Goal: Task Accomplishment & Management: Use online tool/utility

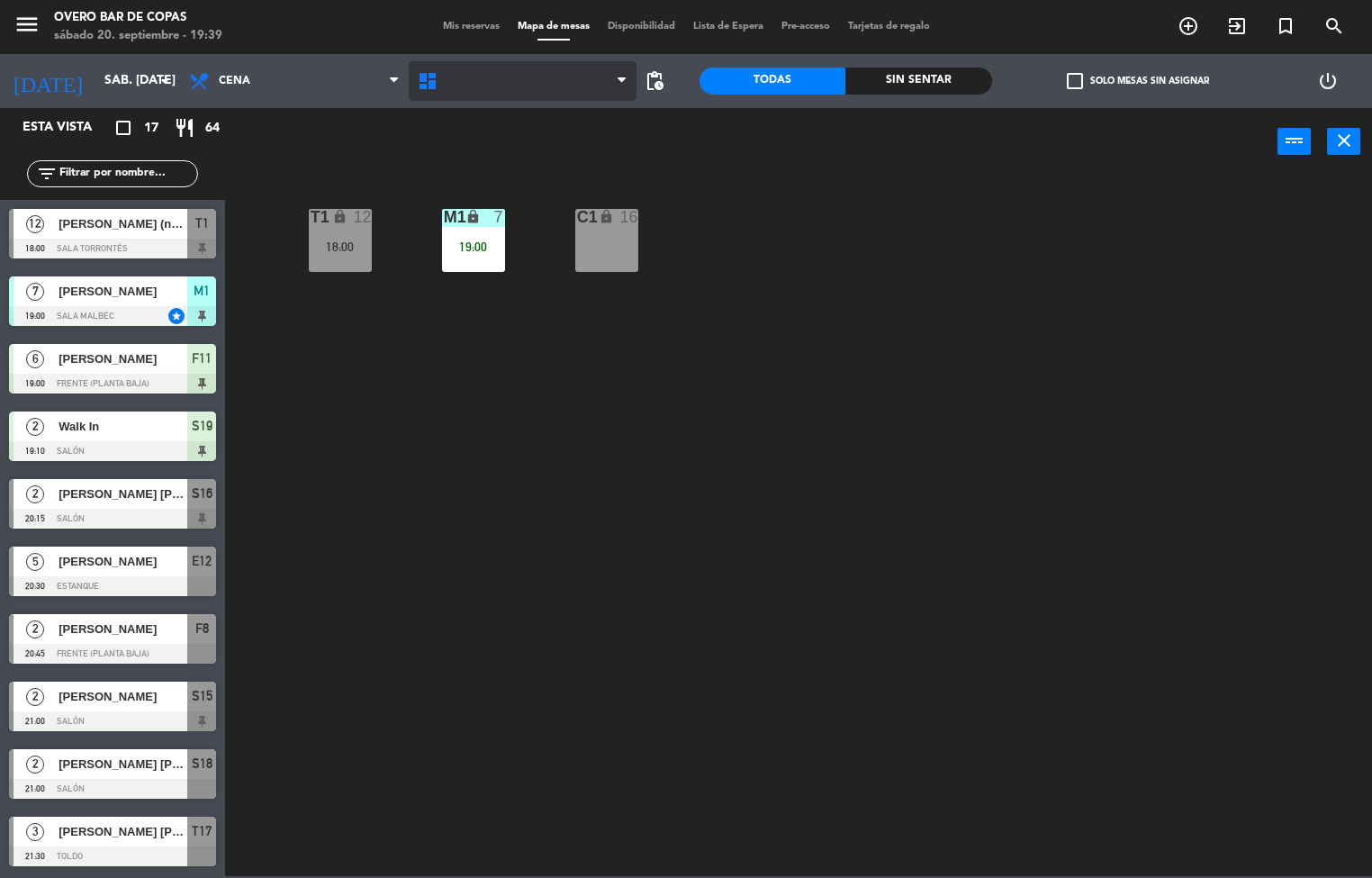
drag, startPoint x: 528, startPoint y: 106, endPoint x: 556, endPoint y: 86, distance: 34.4
click at [531, 104] on div "Planta Alta Planta Baja Salones Privados Salones Privados Planta [GEOGRAPHIC_DA…" at bounding box center [522, 81] width 228 height 54
click at [557, 84] on span "Salones Privados" at bounding box center [522, 81] width 228 height 39
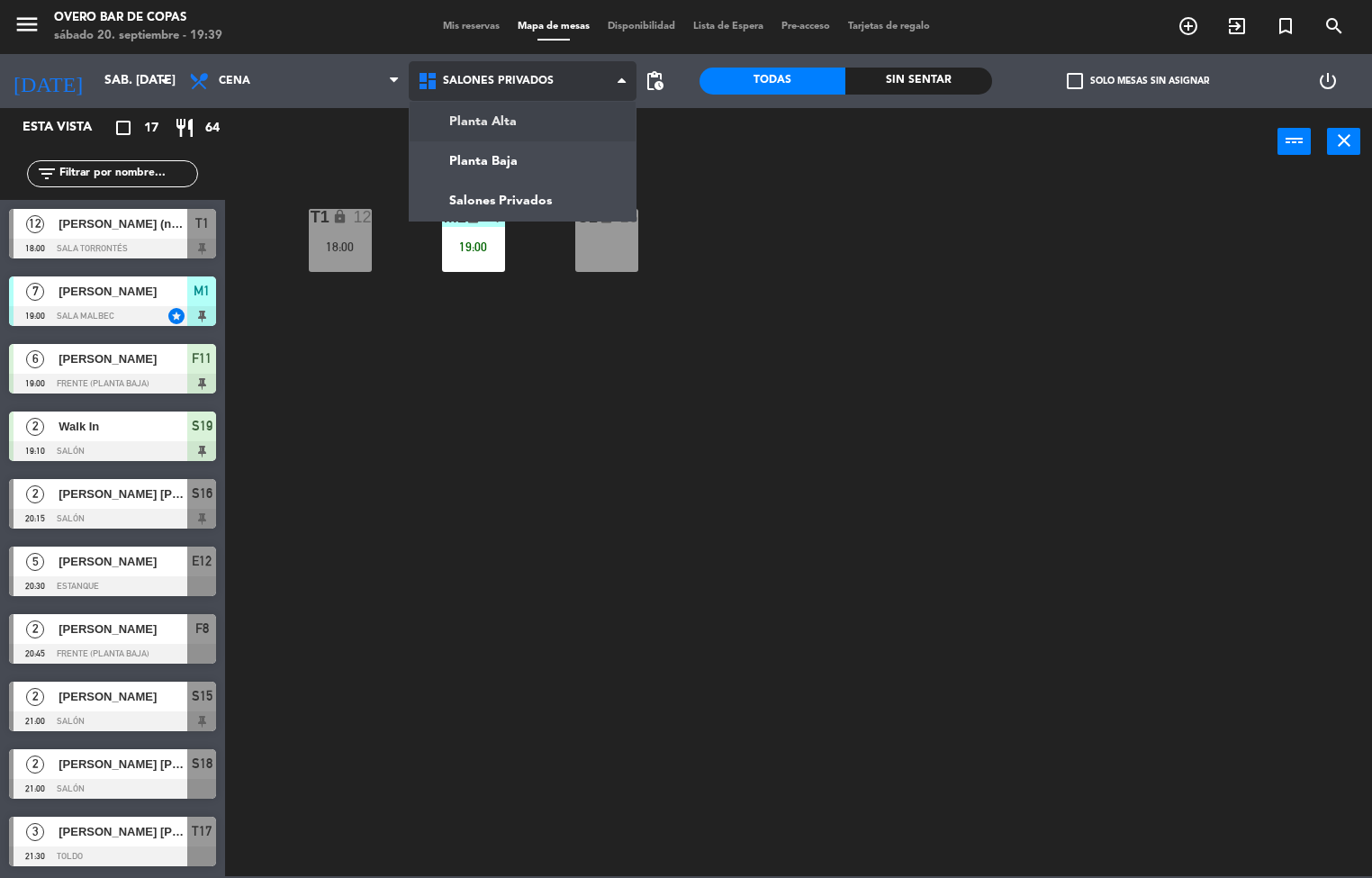
click at [543, 126] on ng-component "menu Overo Bar [PERSON_NAME] sábado 20. septiembre - 19:39 Mis reservas Mapa de…" at bounding box center [686, 438] width 1372 height 876
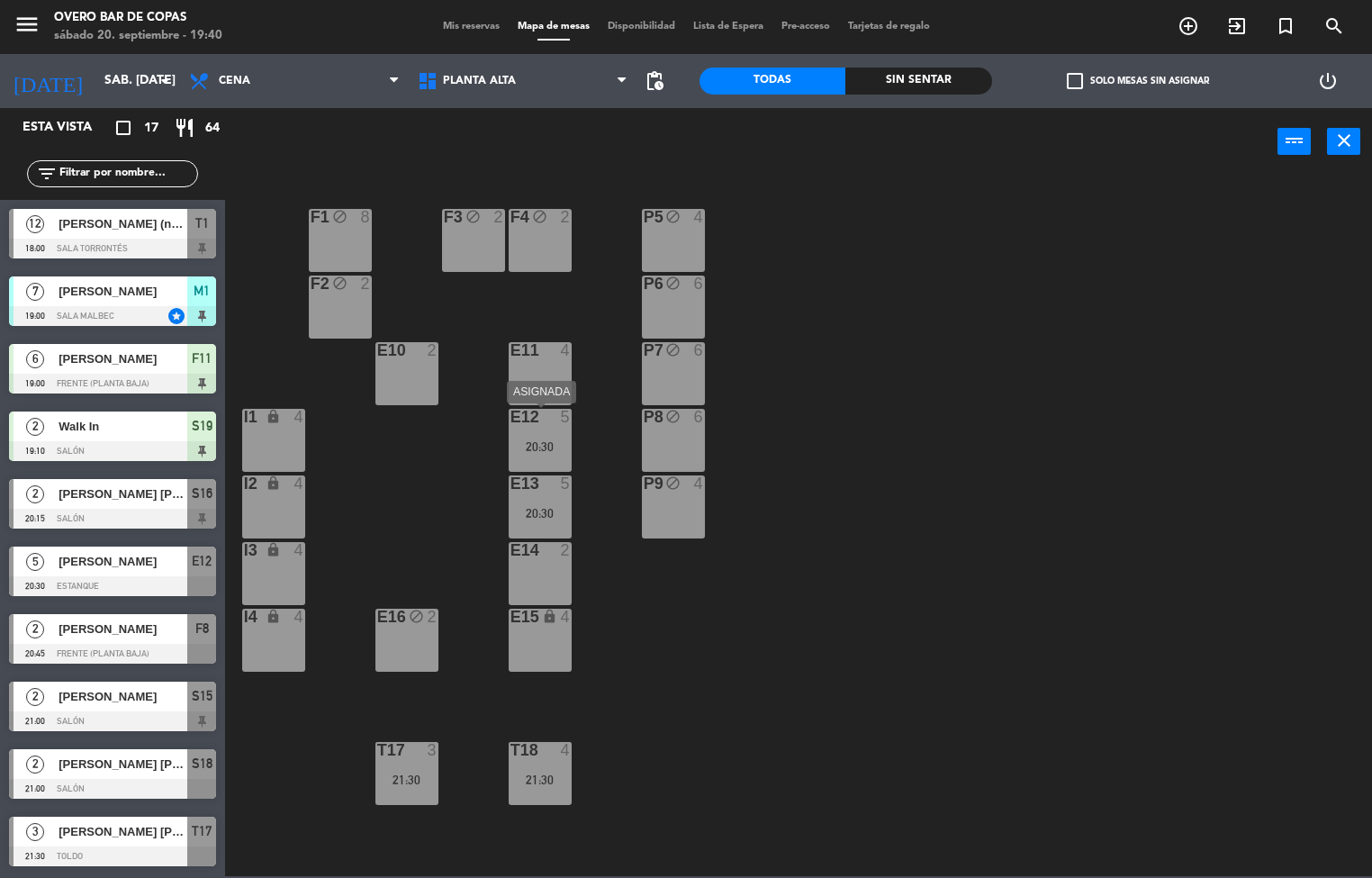
click at [563, 431] on div "E12 5 20:30" at bounding box center [540, 440] width 63 height 63
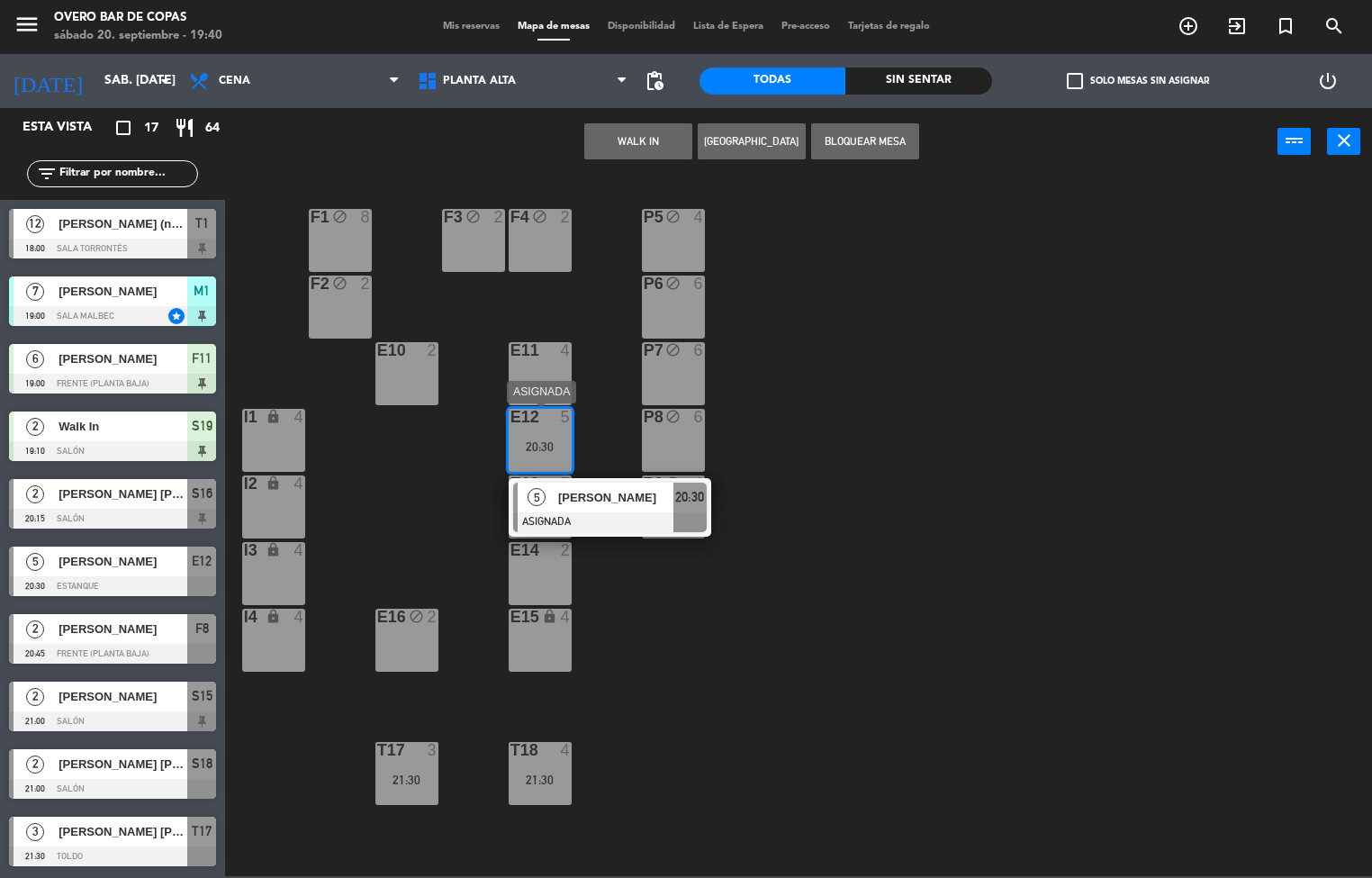
click at [570, 499] on span "[PERSON_NAME]" at bounding box center [616, 497] width 115 height 19
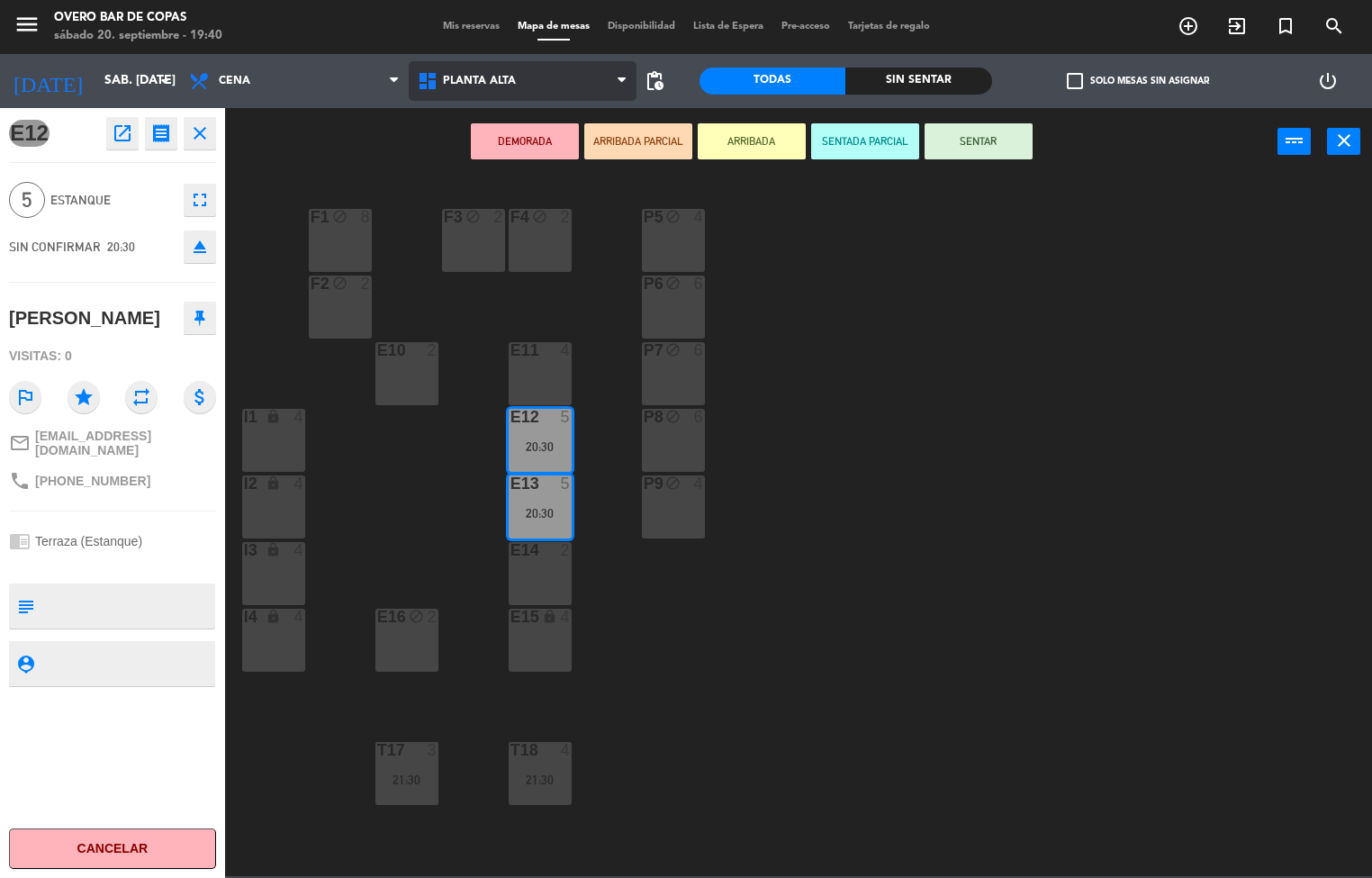
click at [502, 78] on span "Planta Alta" at bounding box center [479, 82] width 73 height 13
click at [862, 281] on div "P5 block 4 F1 block 8 F3 block 2 F4 block 2 P6 block 6 F2 block 2 P7 block 6 E1…" at bounding box center [805, 526] width 1134 height 699
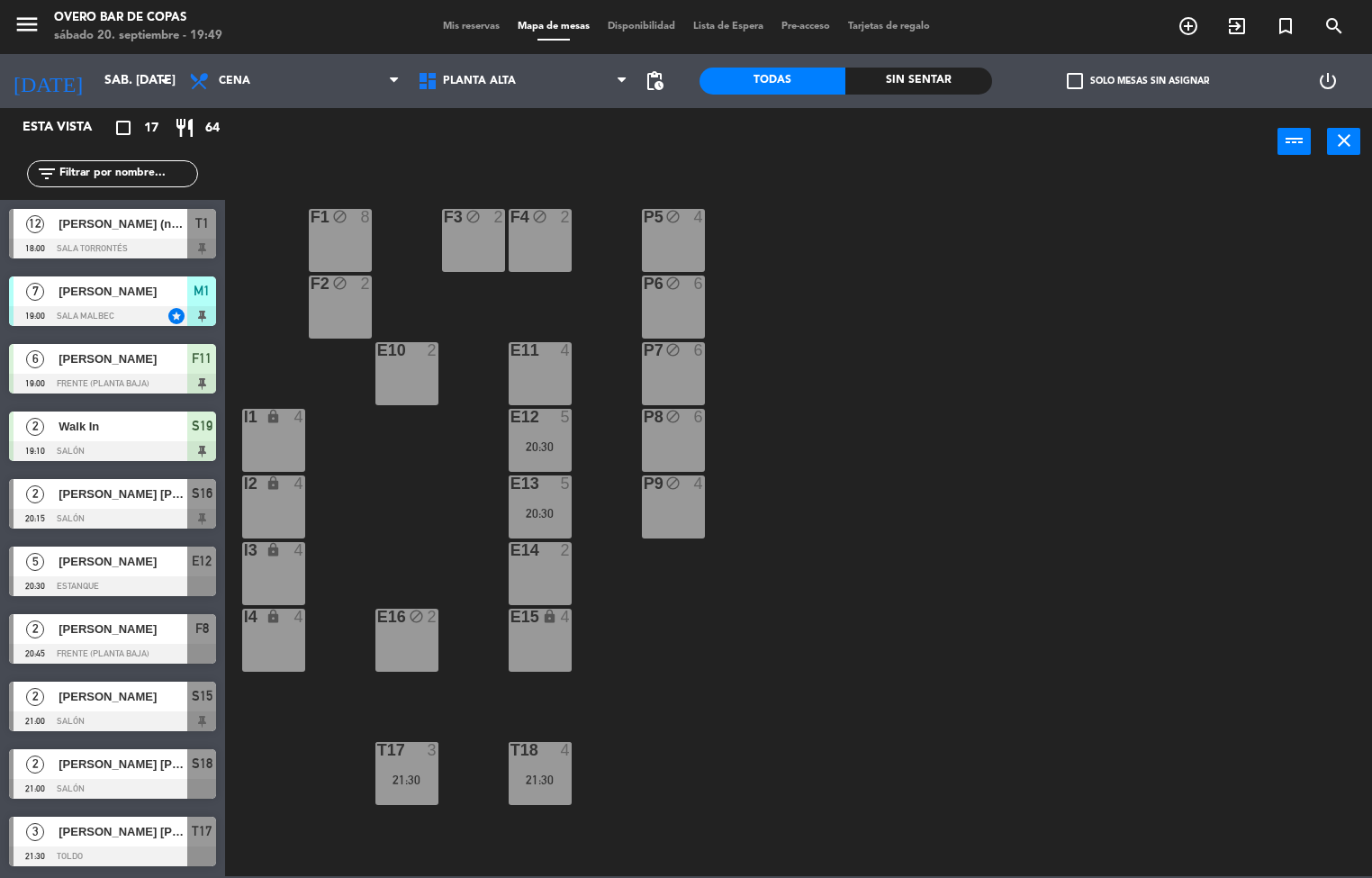
click at [556, 365] on div "E11 4" at bounding box center [540, 373] width 63 height 63
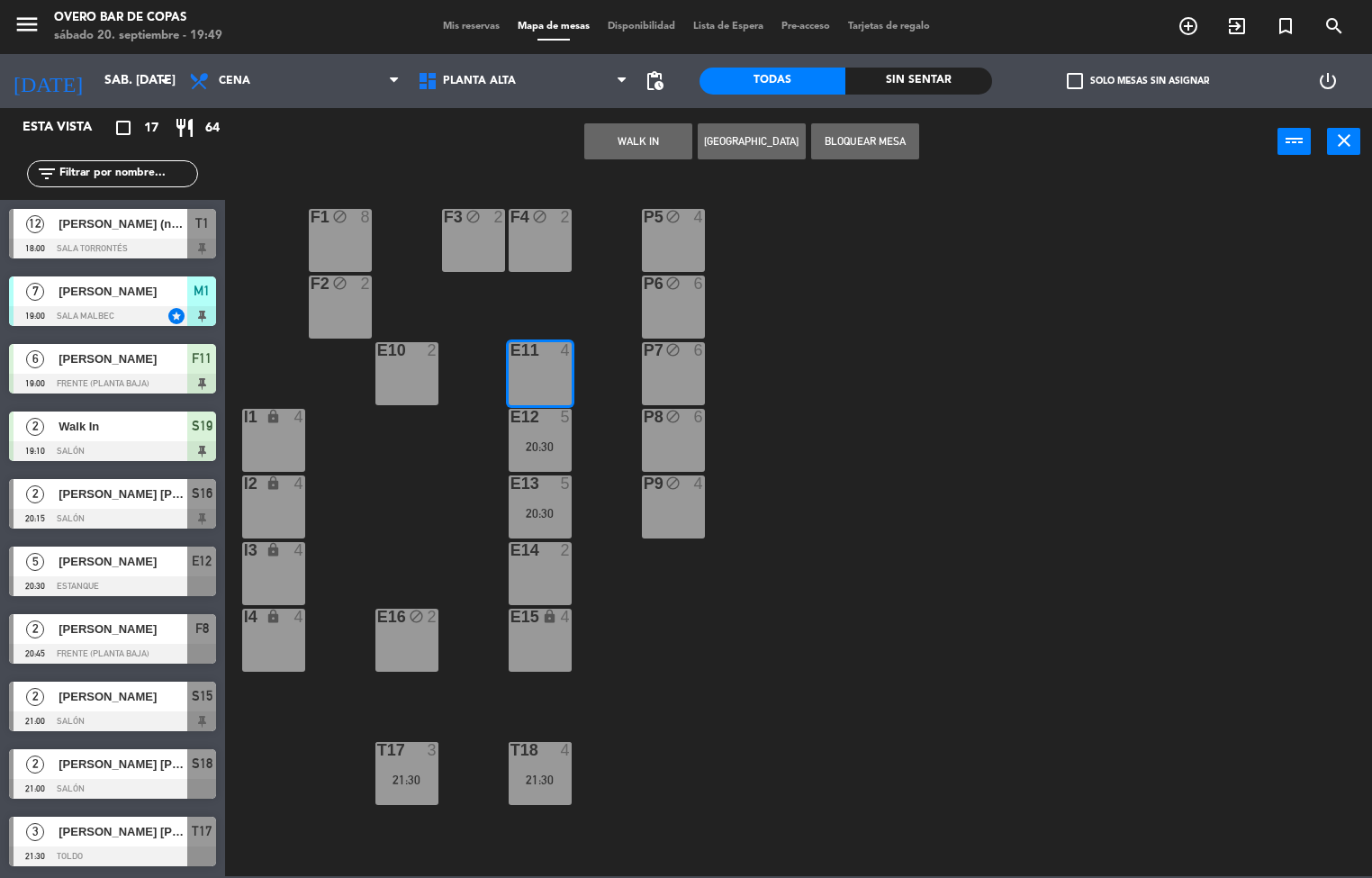
click at [398, 366] on div "E10 2" at bounding box center [407, 373] width 63 height 63
click at [891, 135] on button "Bloquear Mesa" at bounding box center [865, 141] width 108 height 36
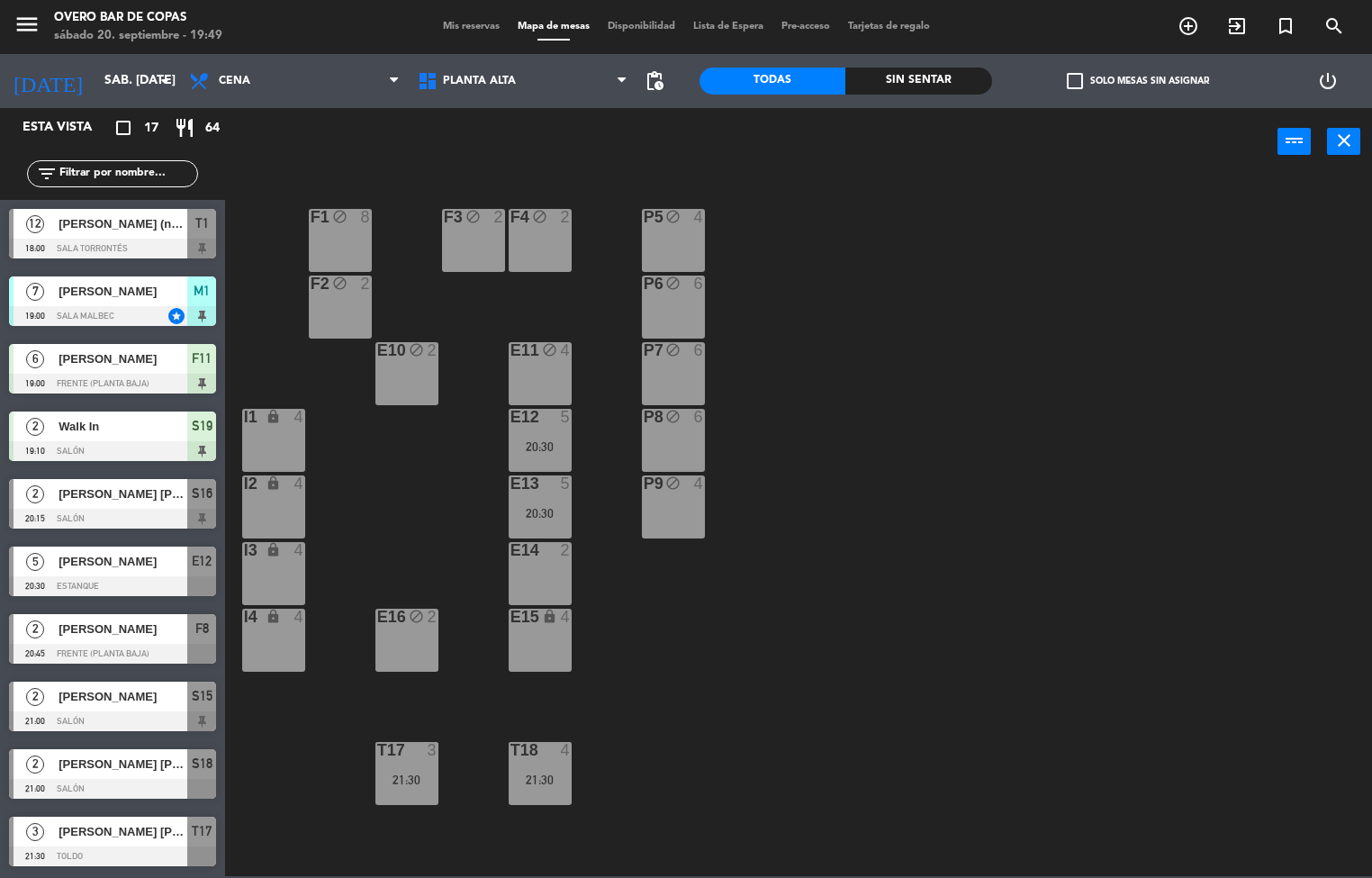
click at [535, 567] on div "E14 2" at bounding box center [540, 573] width 63 height 63
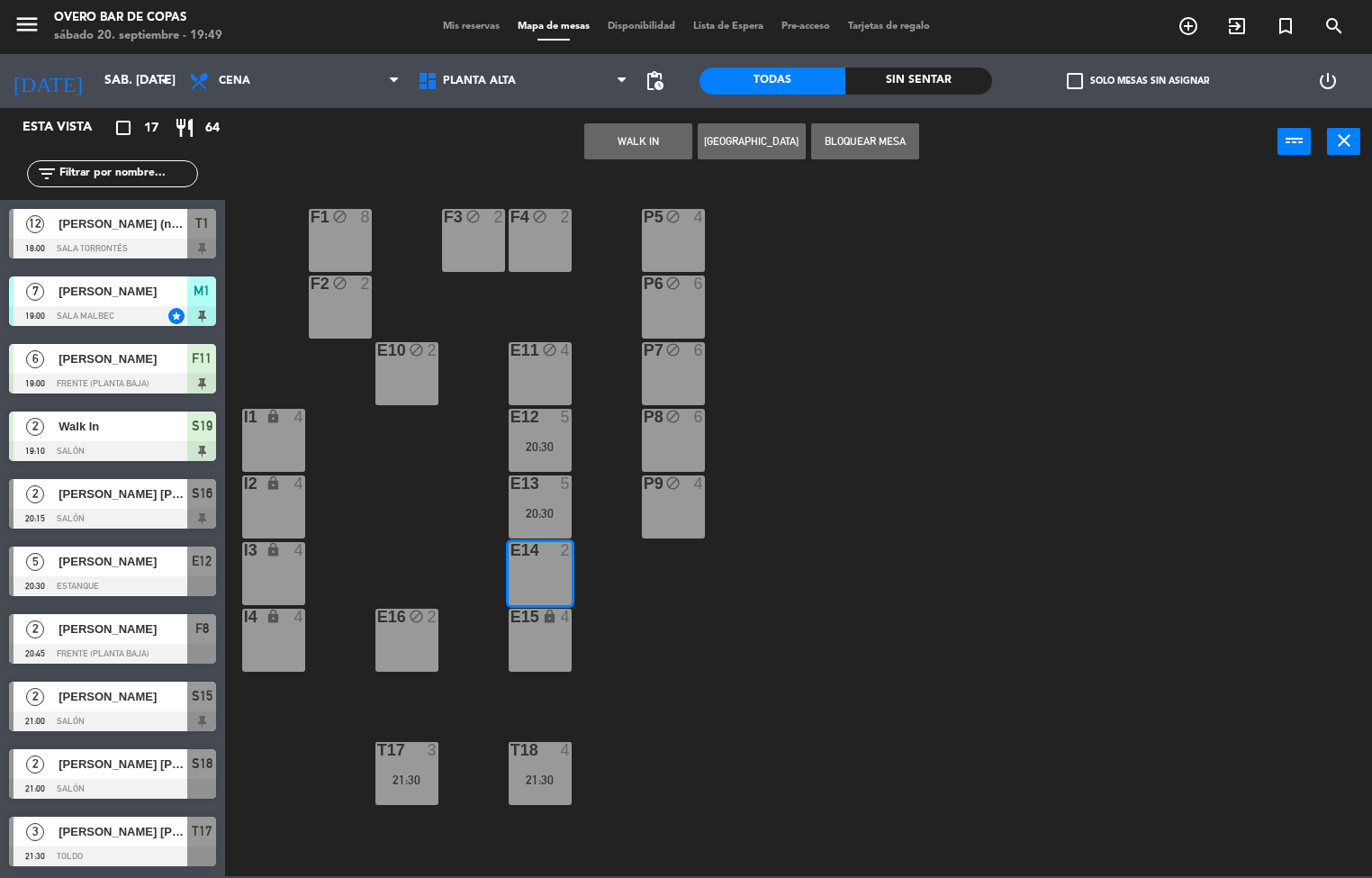
click at [818, 157] on button "Bloquear Mesa" at bounding box center [865, 141] width 108 height 36
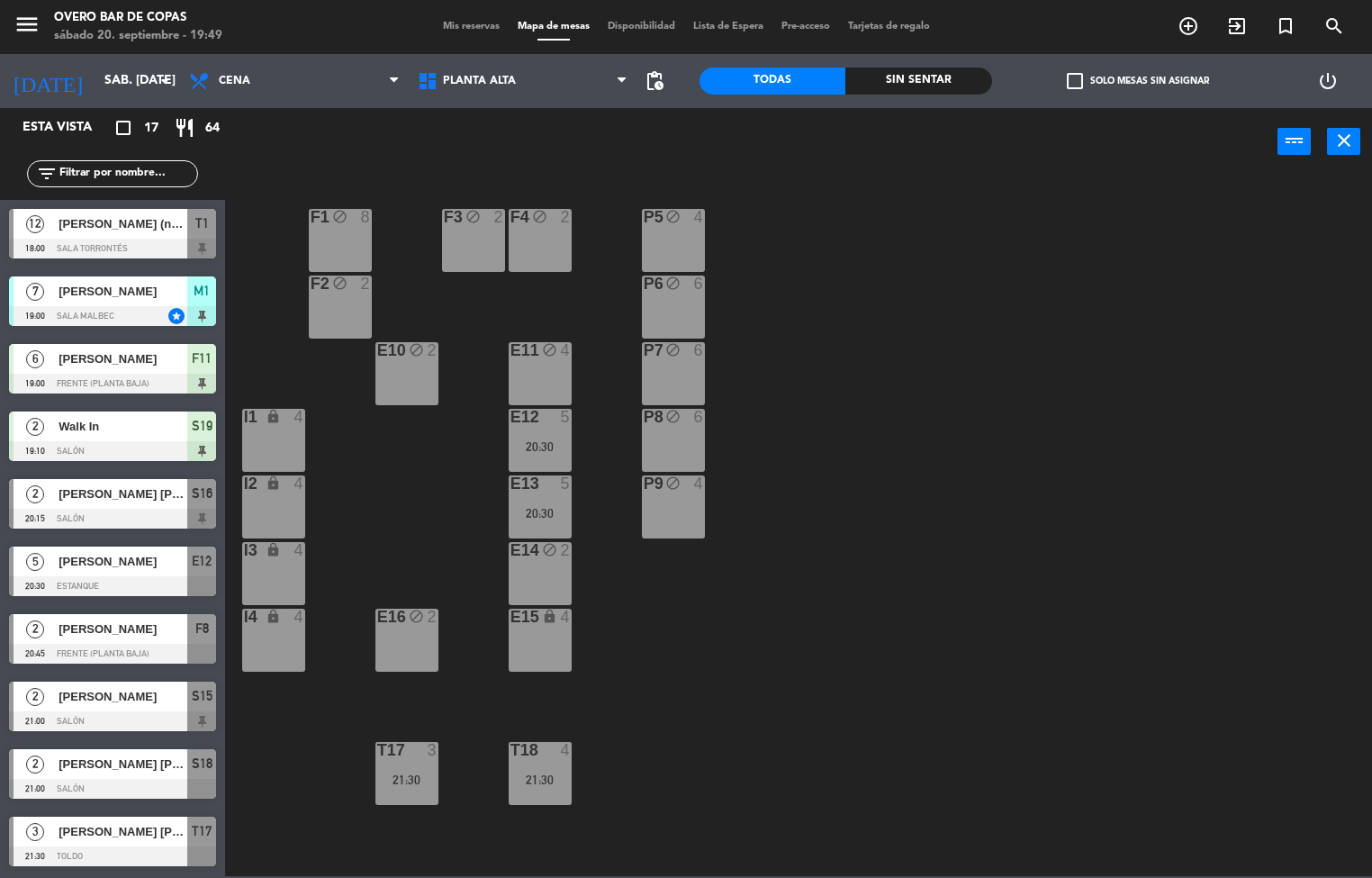
click at [527, 630] on div "E15 lock 4" at bounding box center [540, 640] width 63 height 63
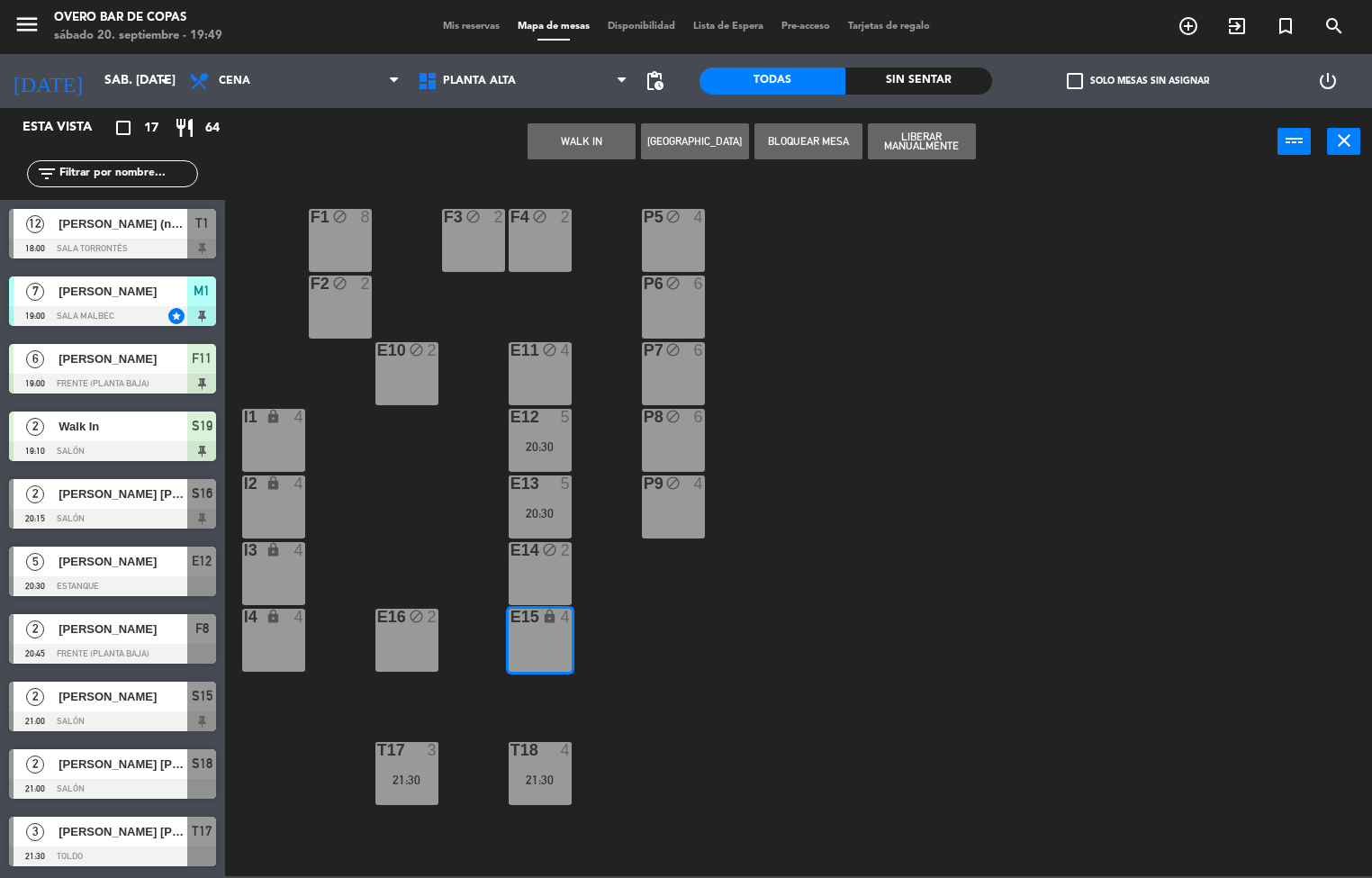
click at [751, 552] on div "P5 block 4 F1 block 8 F3 block 2 F4 block 2 P6 block 6 F2 block 2 P7 block 6 E1…" at bounding box center [805, 526] width 1134 height 699
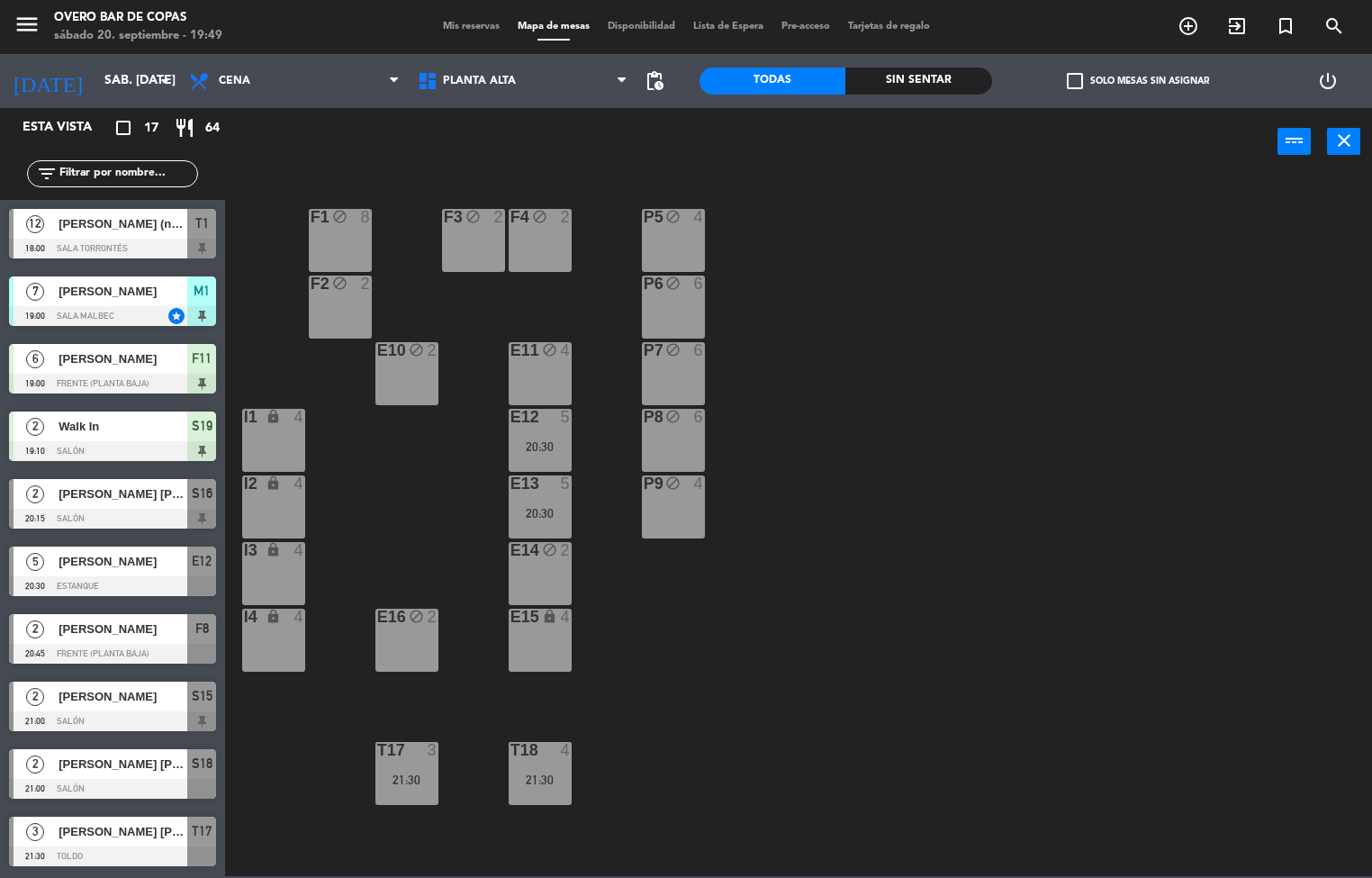
click at [557, 625] on div "4" at bounding box center [569, 617] width 29 height 17
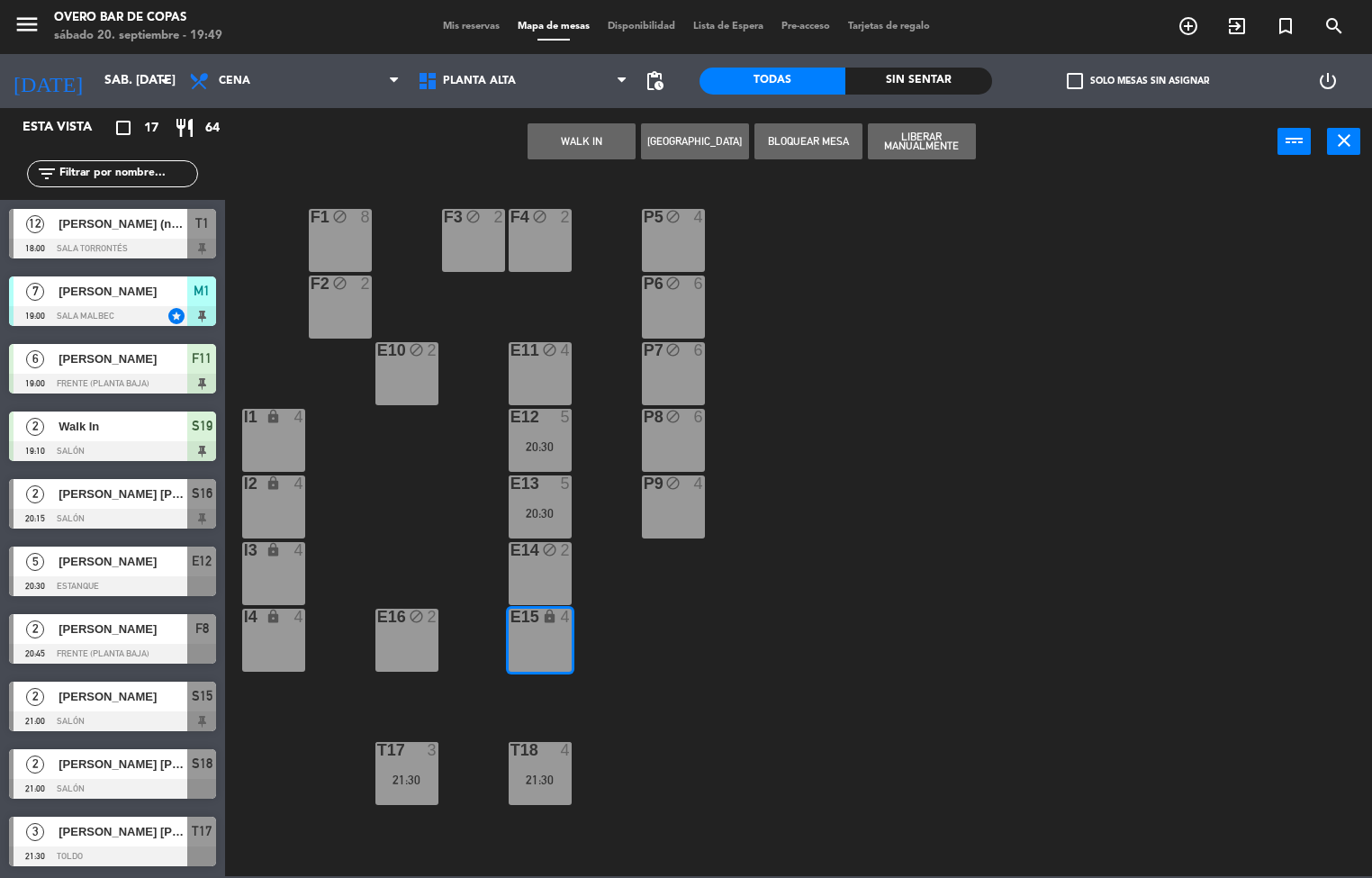
click at [805, 146] on button "Bloquear Mesa" at bounding box center [808, 141] width 108 height 36
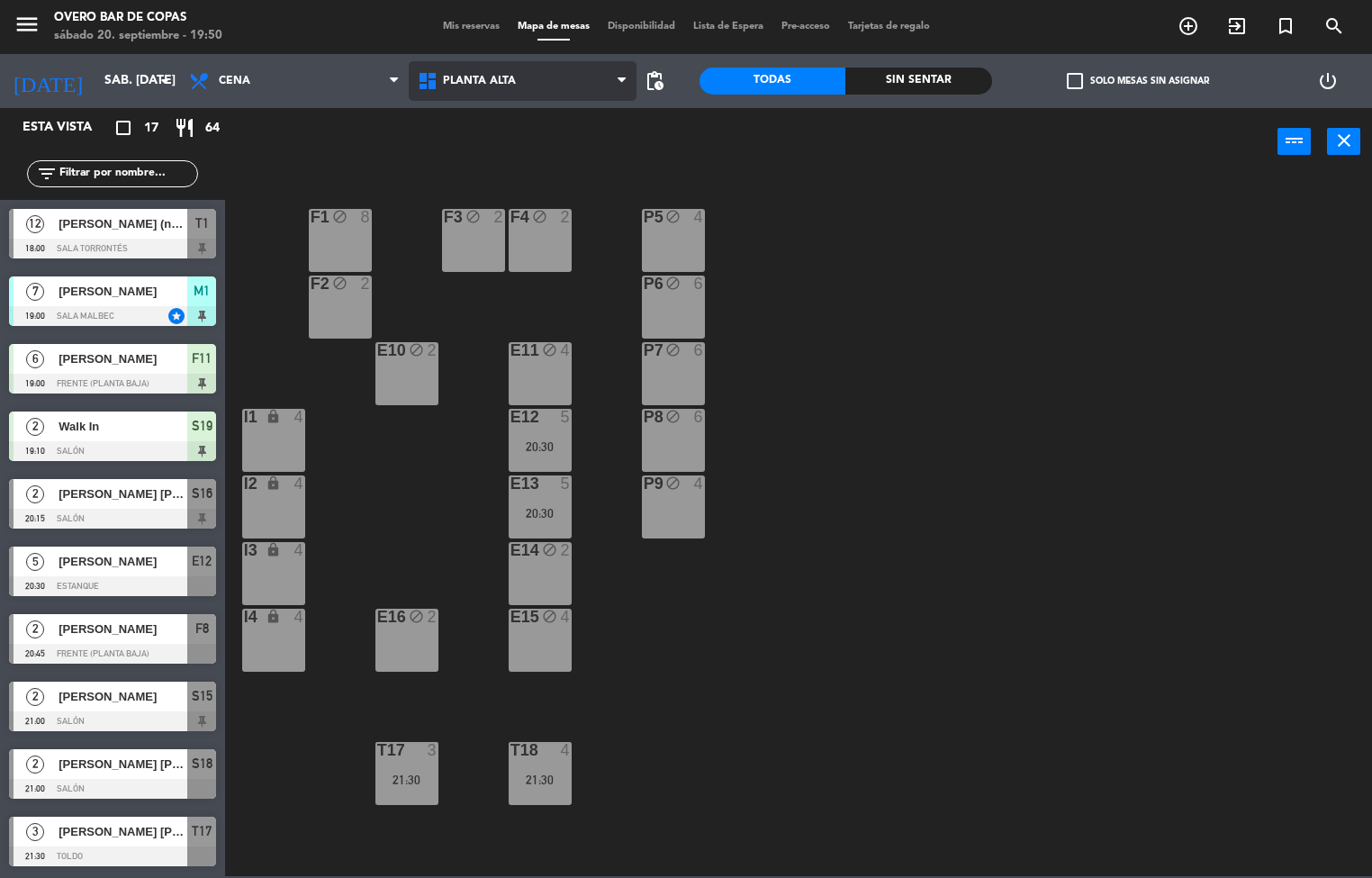
click at [514, 79] on span "Planta Alta" at bounding box center [479, 82] width 73 height 13
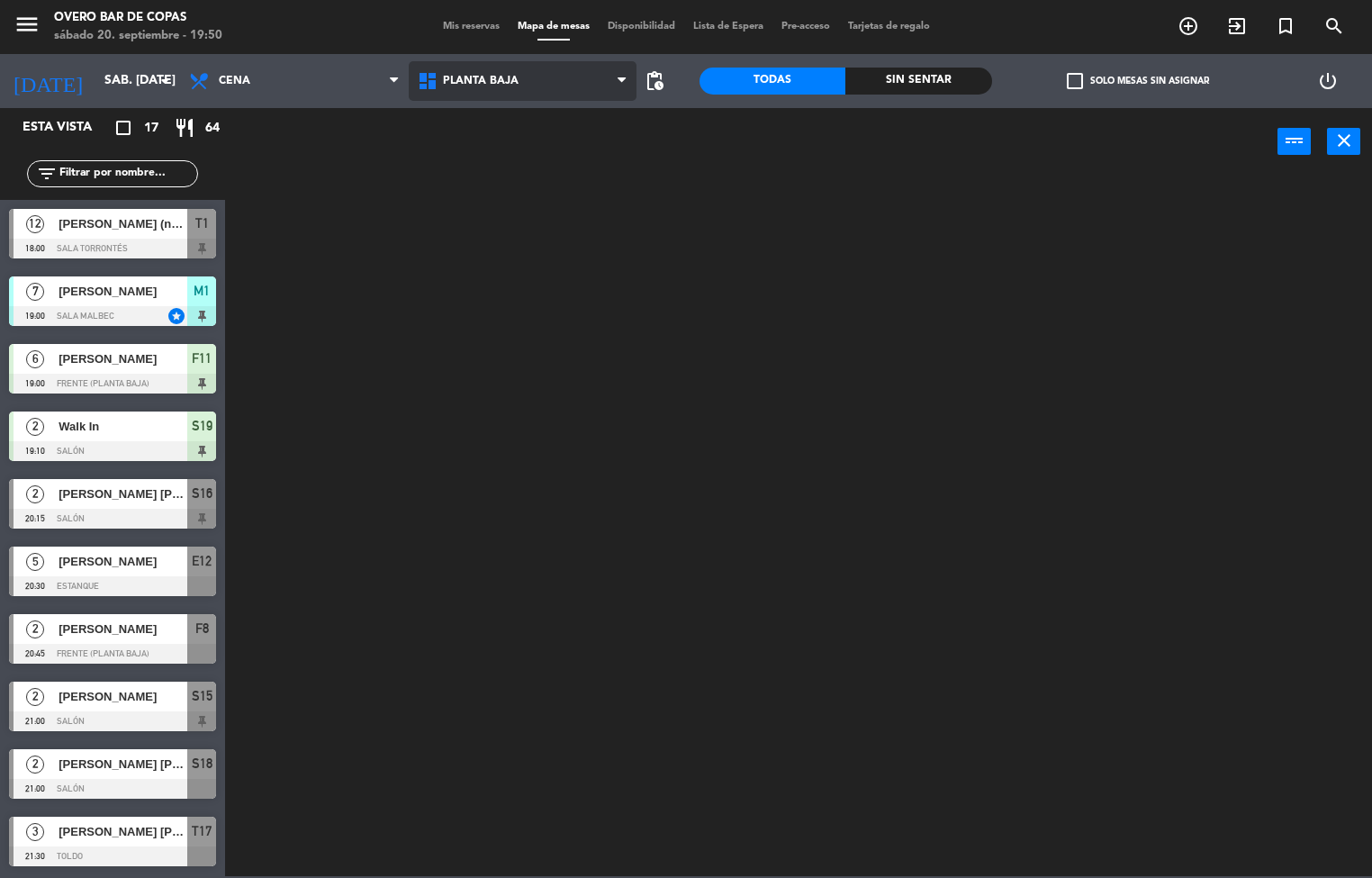
click at [506, 151] on ng-component "menu Overo Bar [PERSON_NAME] sábado 20. septiembre - 19:50 Mis reservas Mapa de…" at bounding box center [686, 438] width 1372 height 876
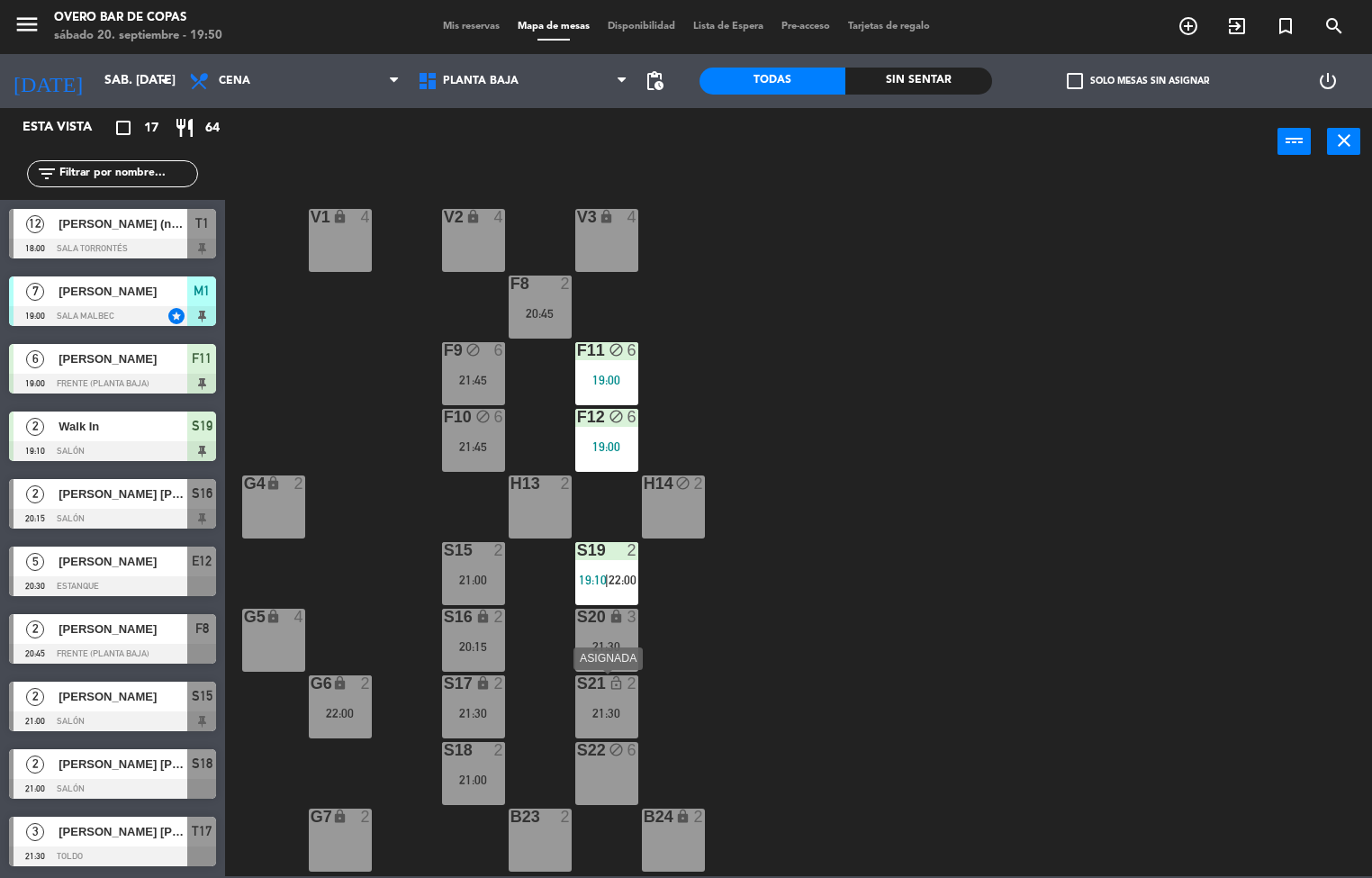
click at [608, 707] on div "21:30" at bounding box center [607, 713] width 63 height 13
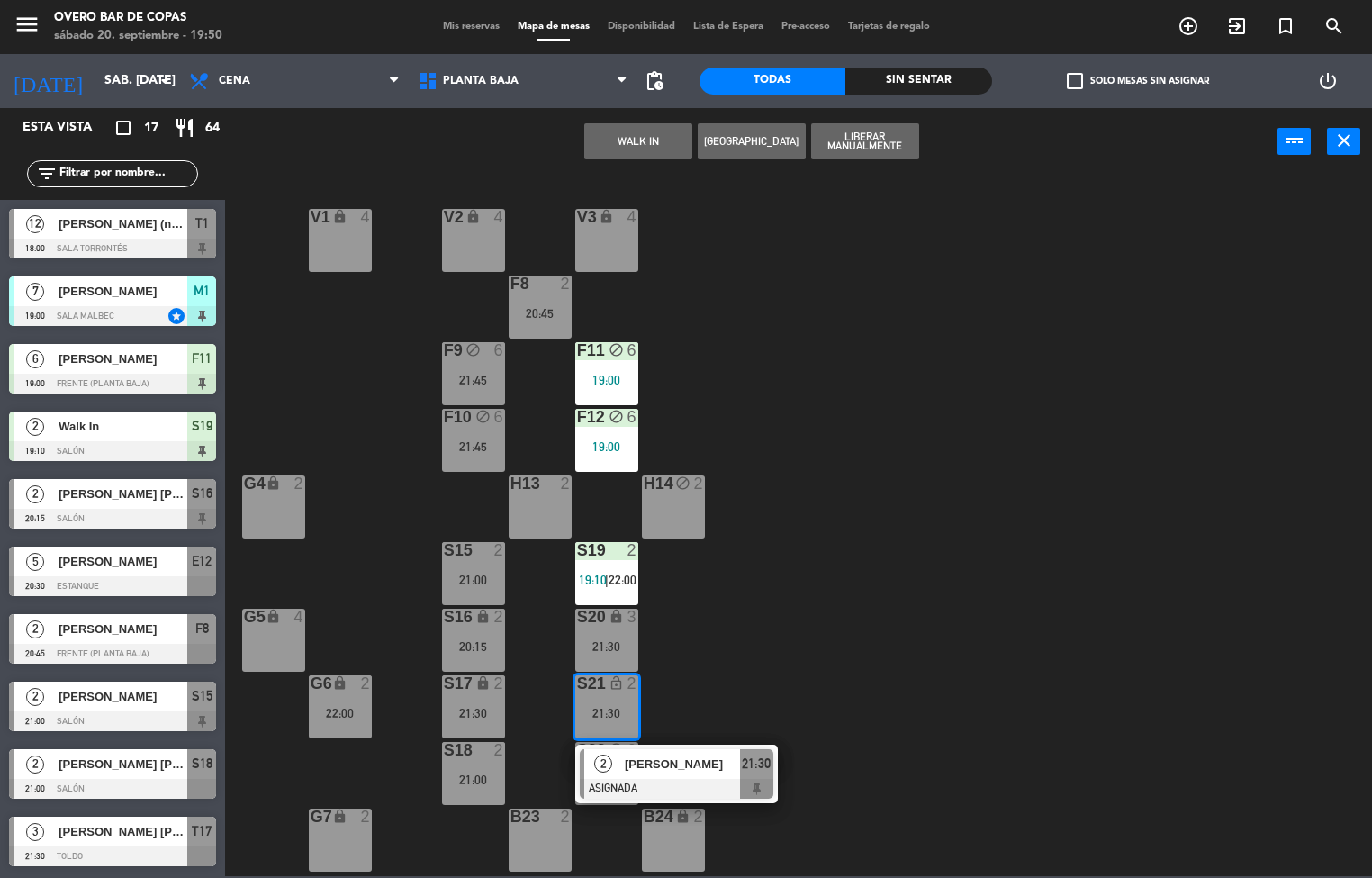
click at [543, 487] on div at bounding box center [540, 484] width 29 height 16
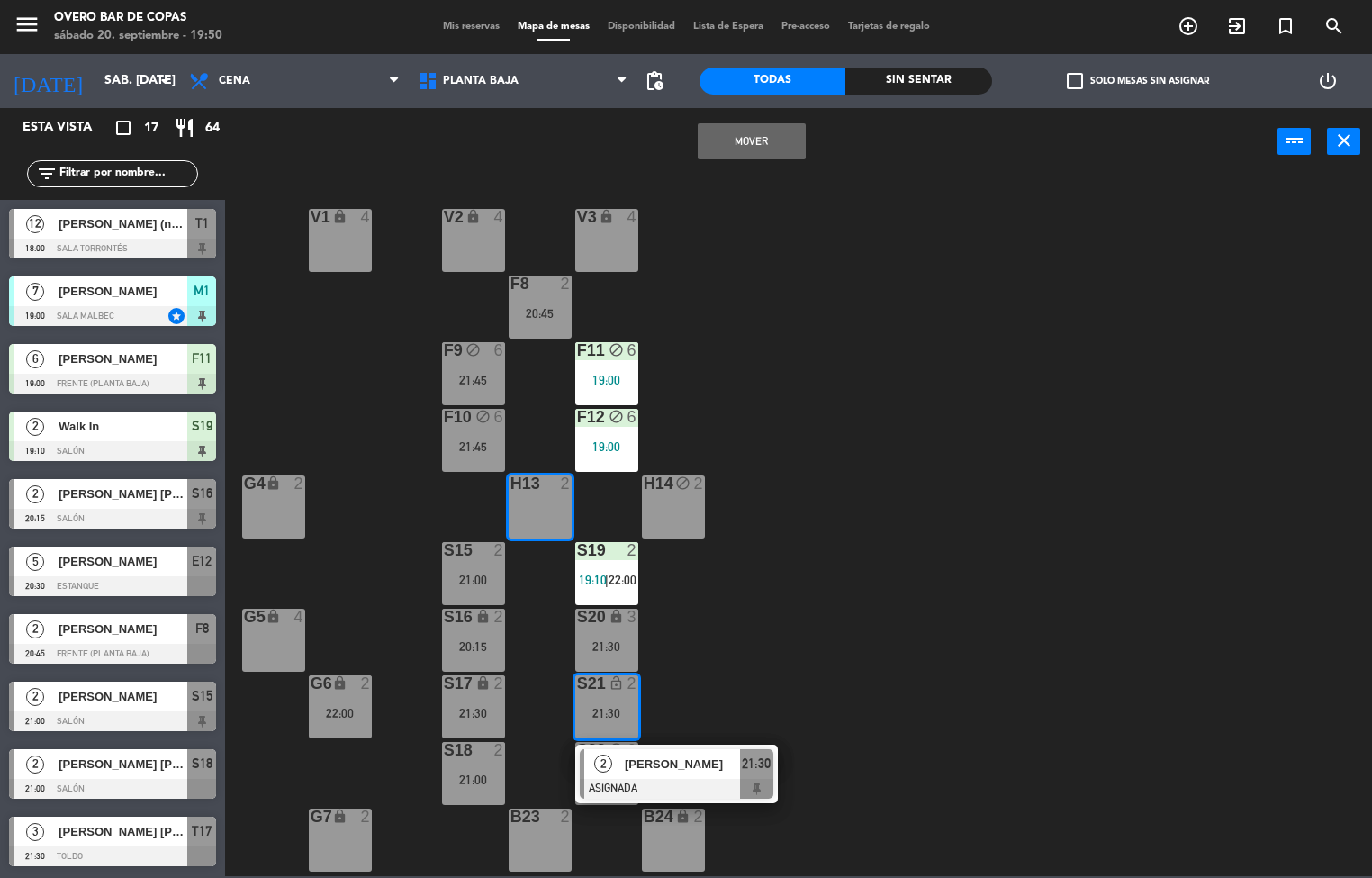
click at [765, 143] on button "Mover" at bounding box center [752, 141] width 108 height 36
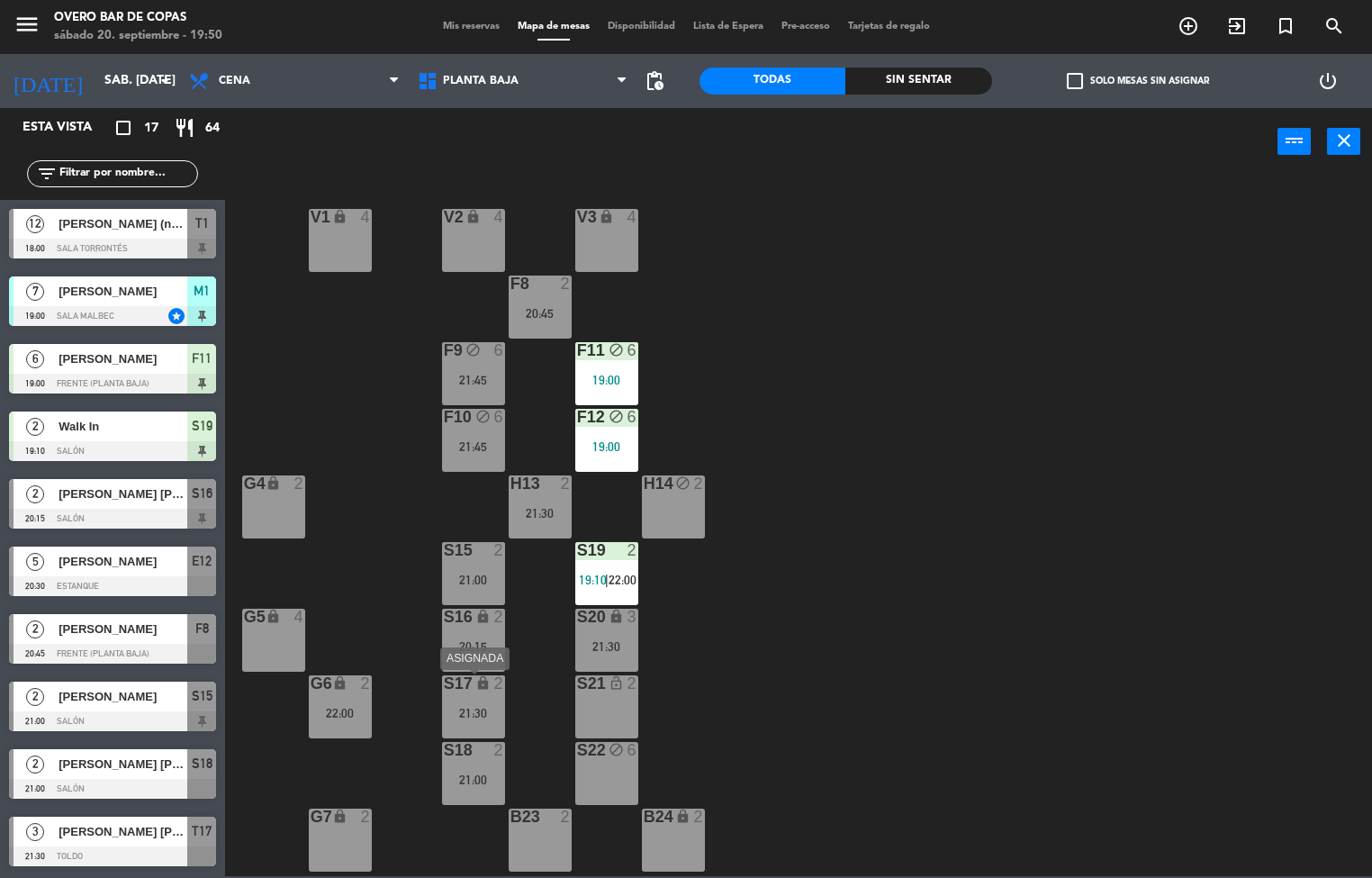
click at [466, 694] on div "S17 lock 2 21:30" at bounding box center [473, 707] width 63 height 63
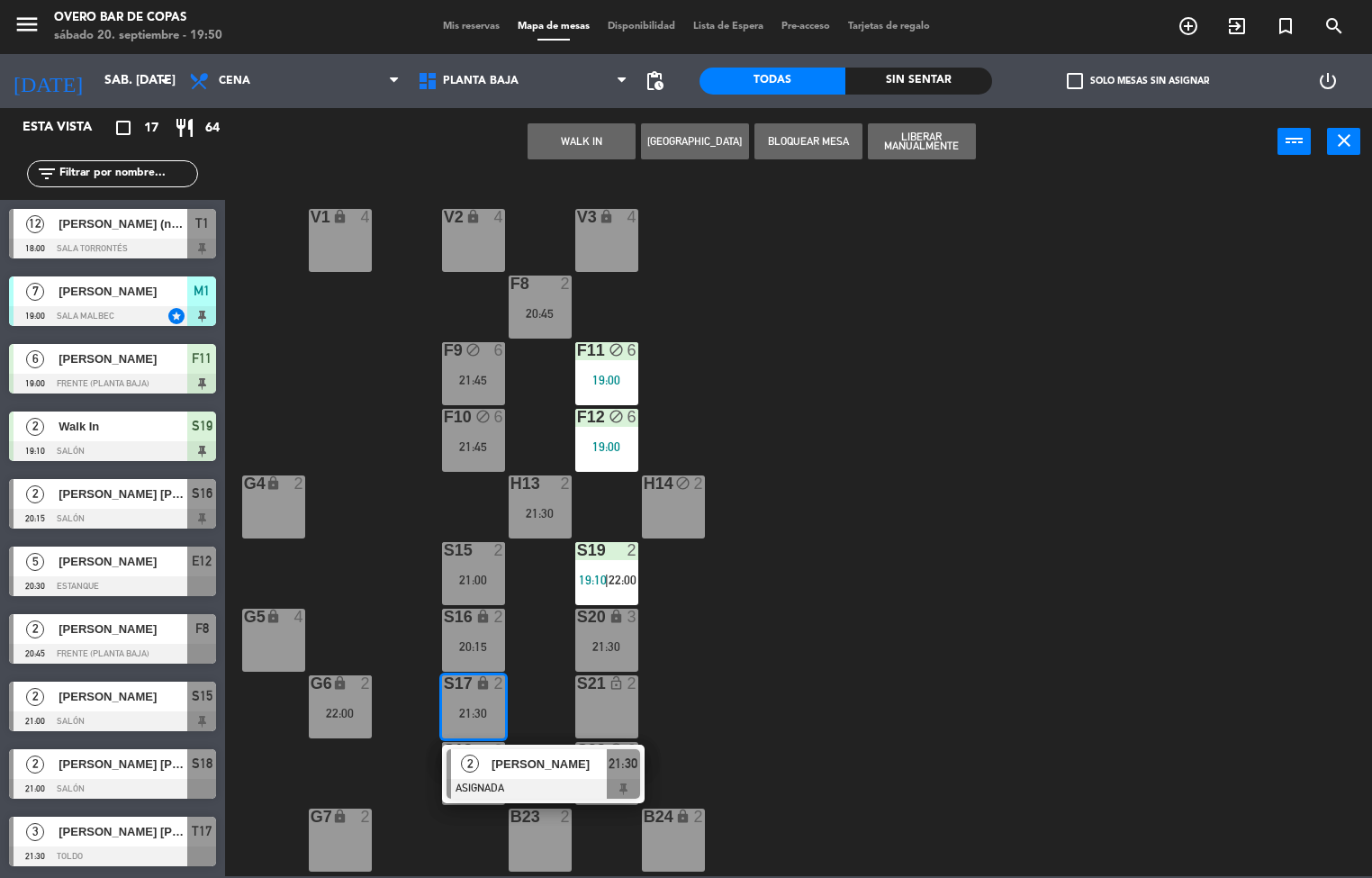
drag, startPoint x: 840, startPoint y: 657, endPoint x: 423, endPoint y: 756, distance: 428.6
click at [842, 656] on div "V1 lock 4 V2 lock 4 V3 lock 4 F8 2 20:45 F9 block 6 21:45 F11 block 6 19:00 F10…" at bounding box center [805, 526] width 1134 height 699
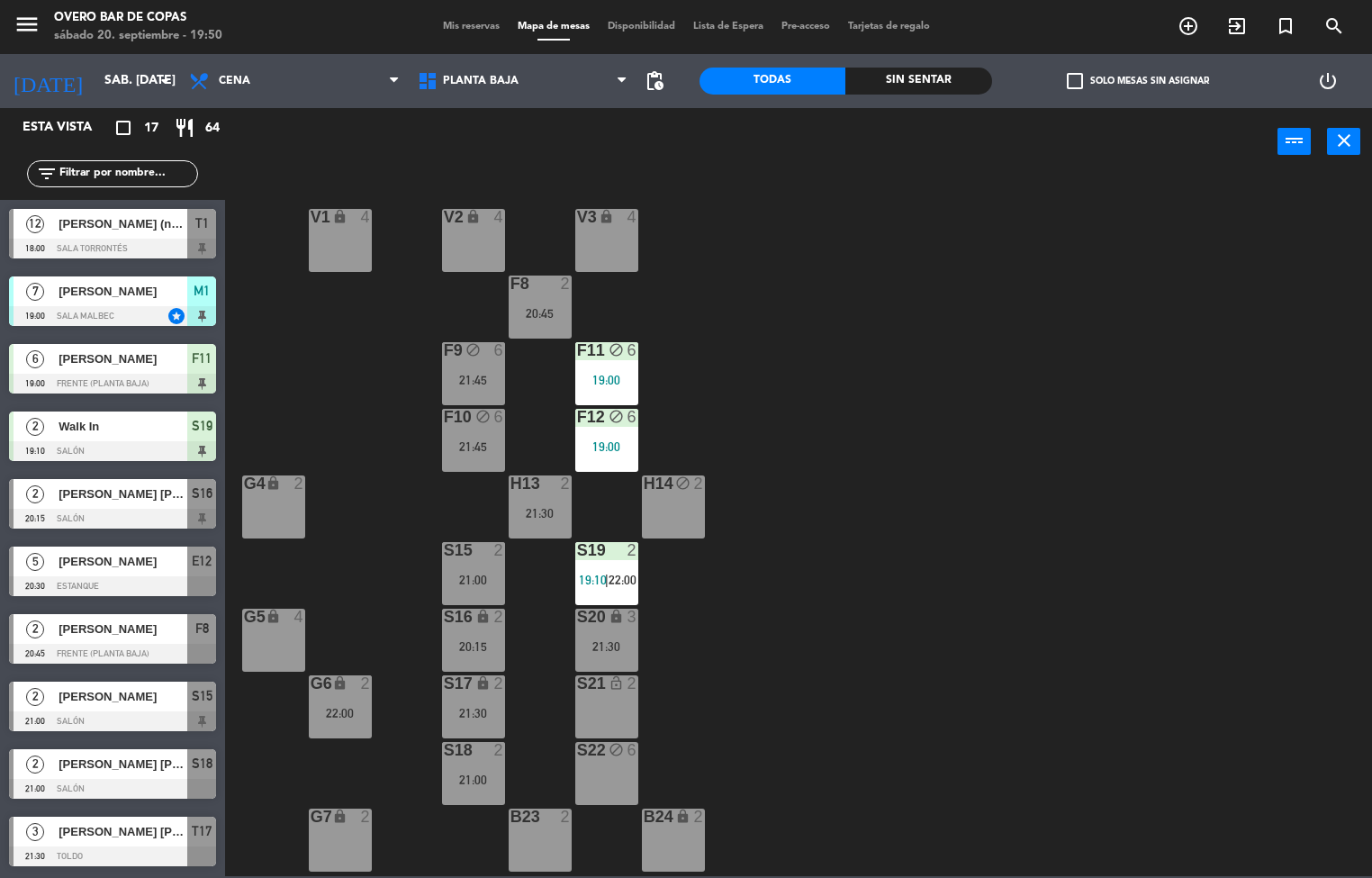
click at [443, 778] on div "21:00" at bounding box center [473, 780] width 63 height 13
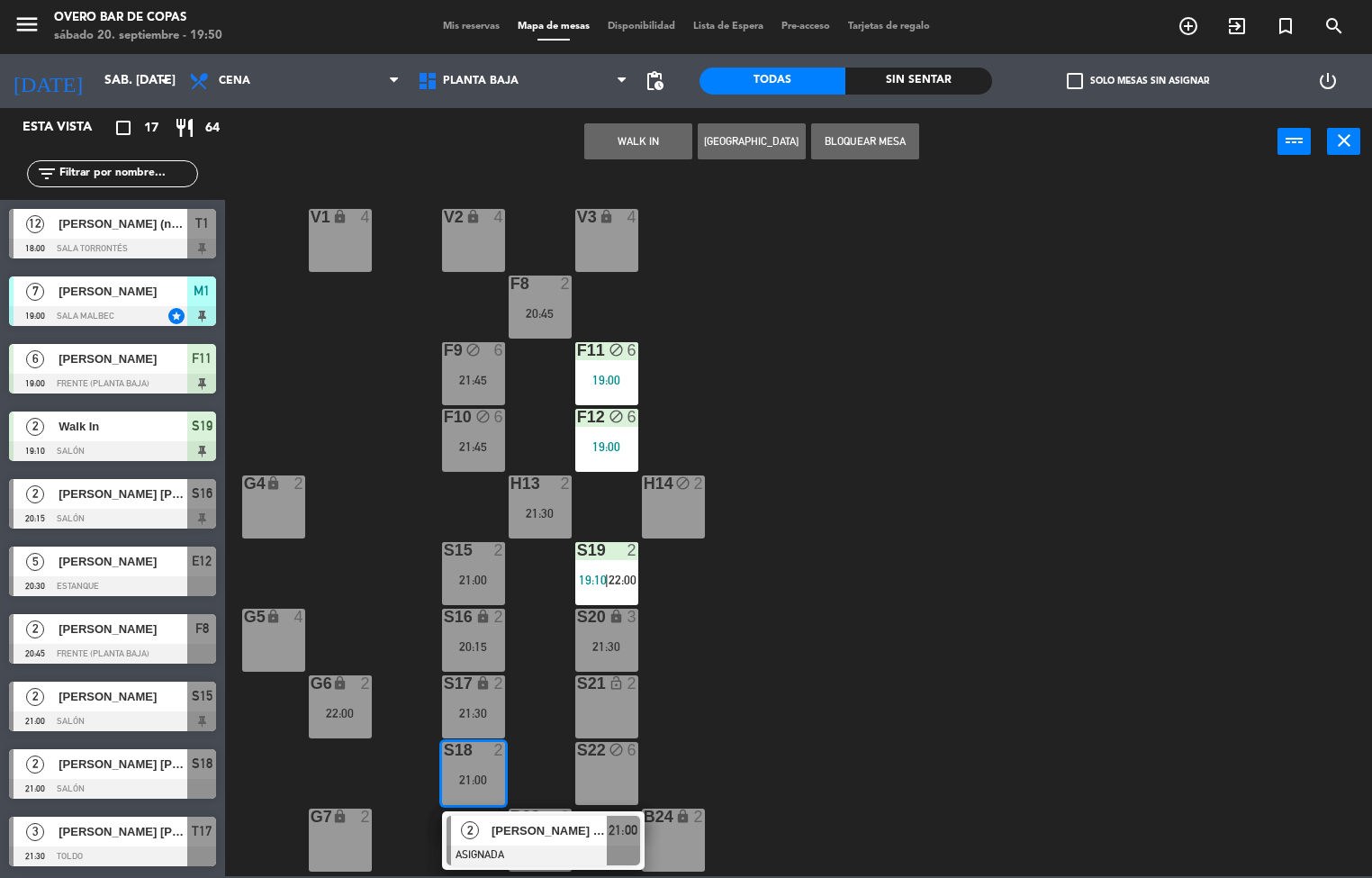
click at [778, 524] on div "V1 lock 4 V2 lock 4 V3 lock 4 F8 2 20:45 F9 block 6 21:45 F11 block 6 19:00 F10…" at bounding box center [805, 526] width 1134 height 699
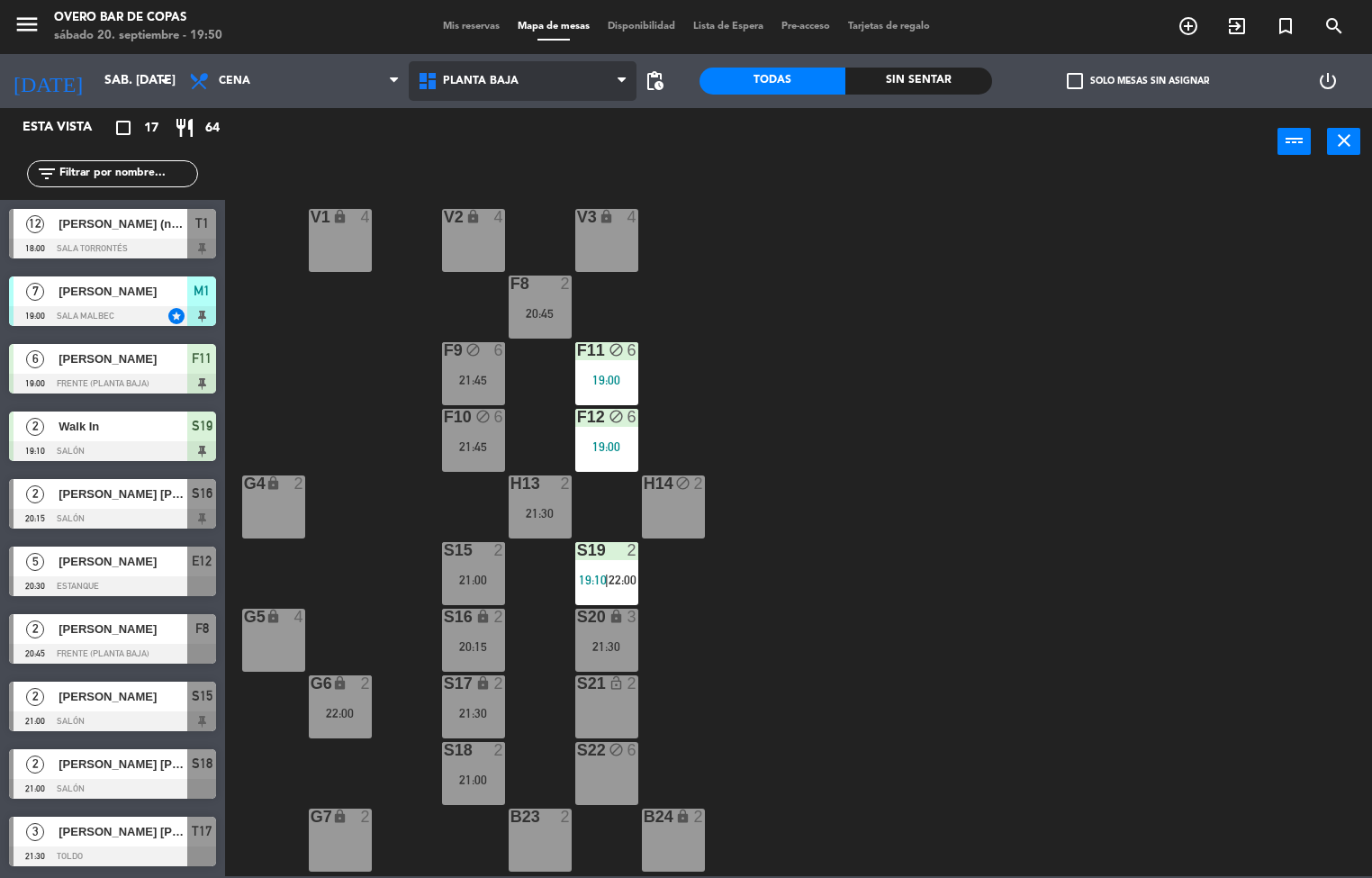
click at [516, 68] on span "Planta Baja" at bounding box center [522, 81] width 228 height 39
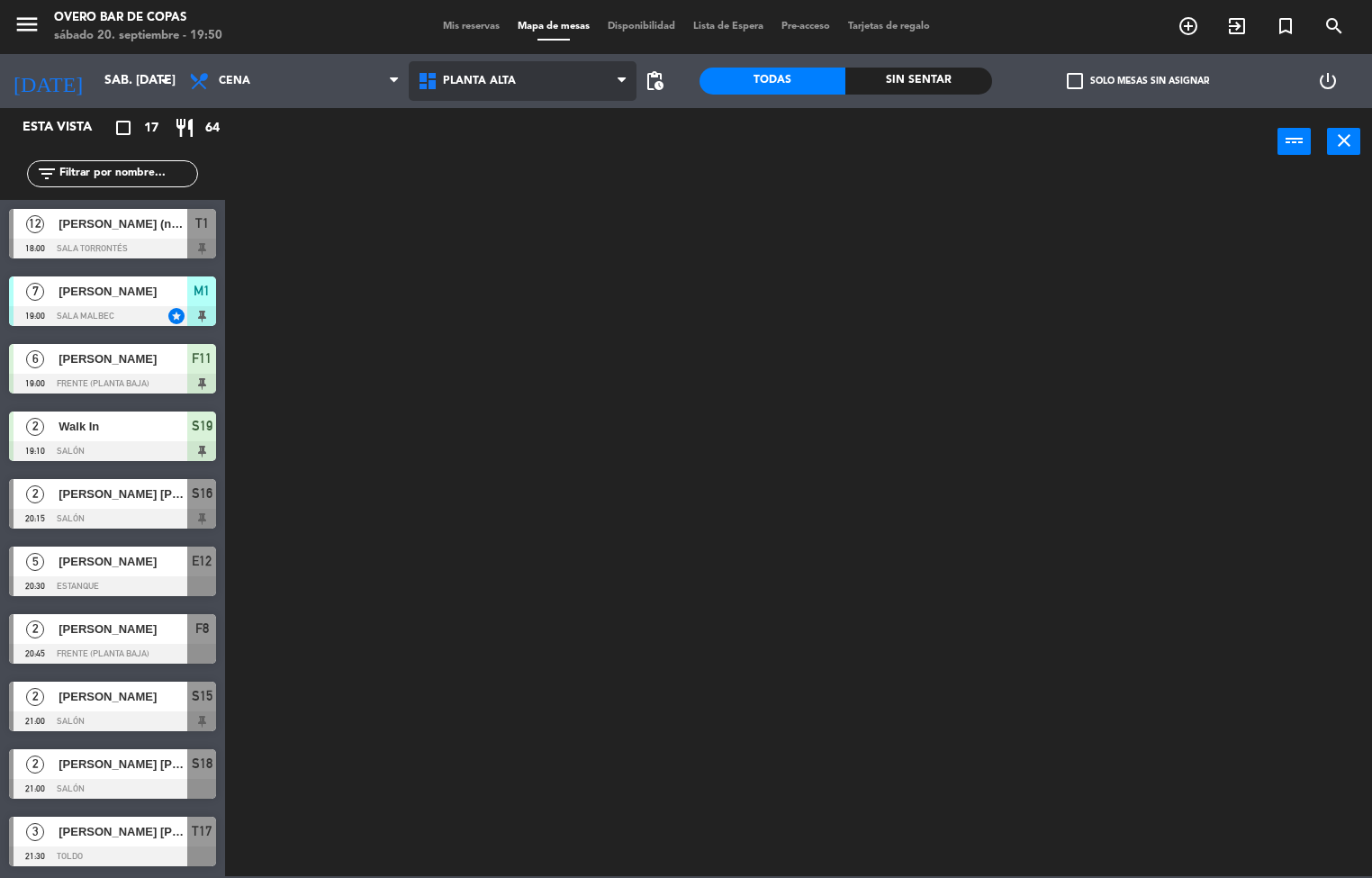
click at [513, 106] on div "Planta Alta Planta Baja Salones Privados Planta [GEOGRAPHIC_DATA] [GEOGRAPHIC_D…" at bounding box center [522, 81] width 228 height 54
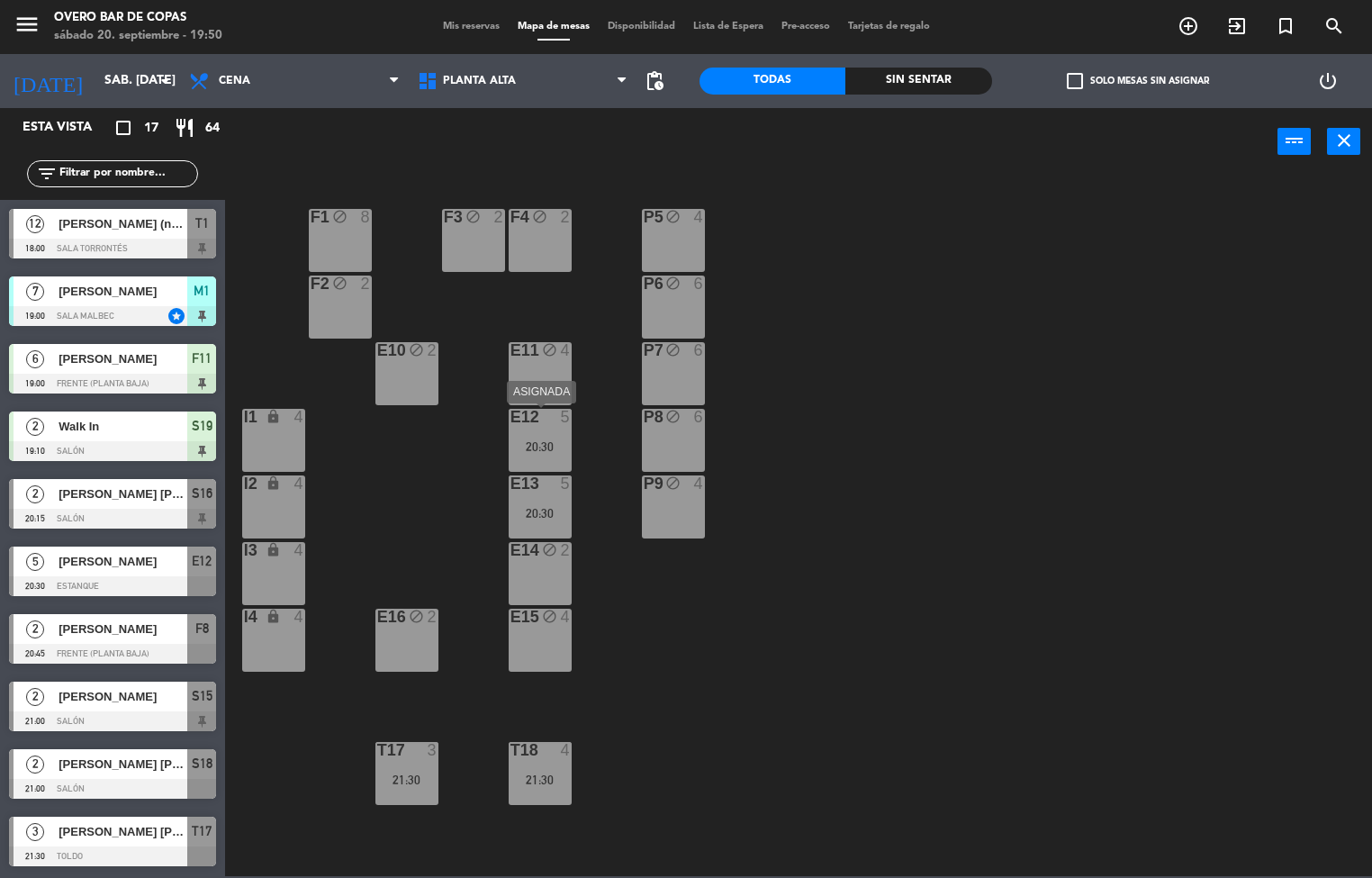
click at [554, 424] on div "5" at bounding box center [569, 417] width 29 height 16
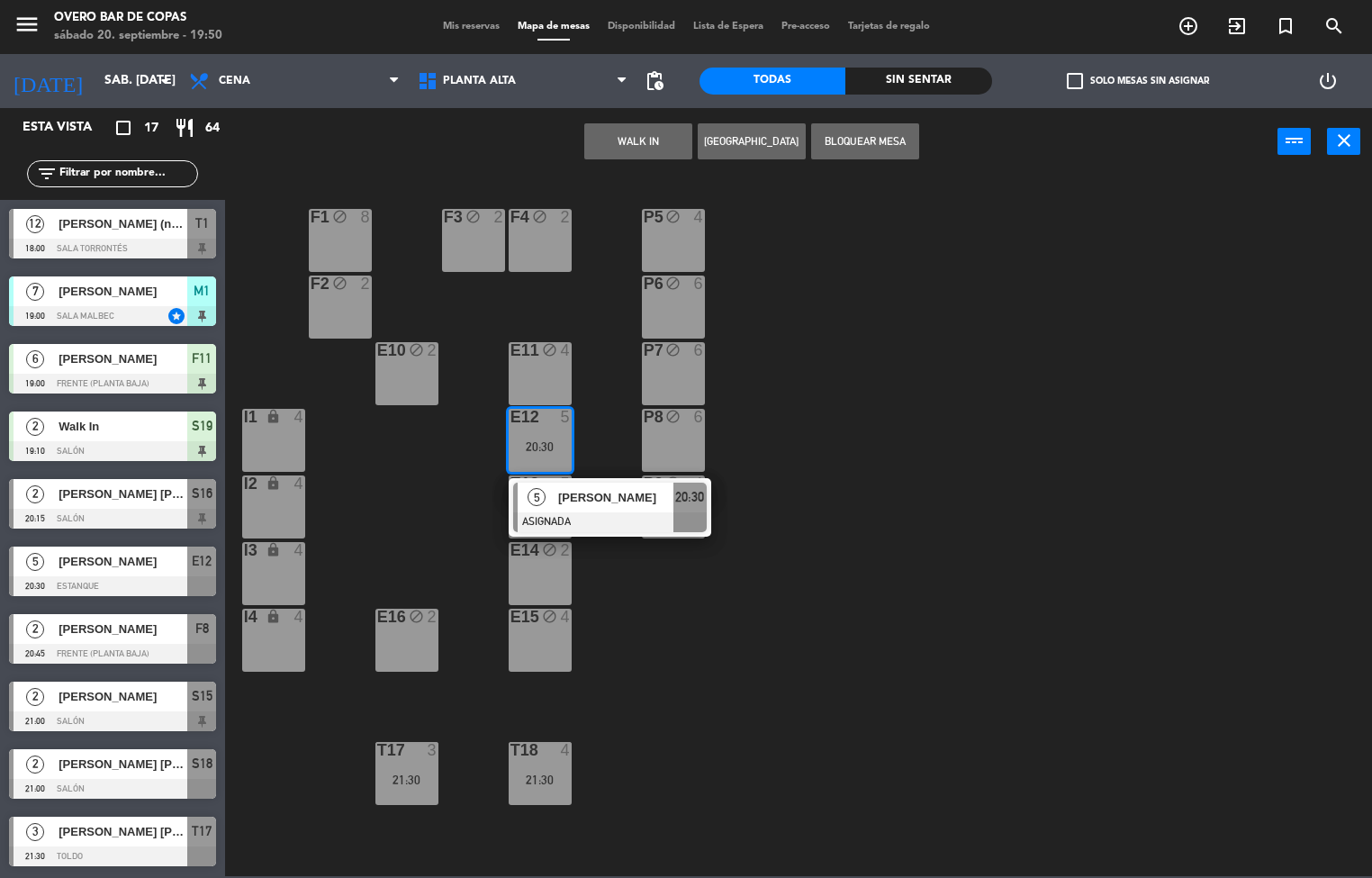
click at [782, 554] on div "P5 block 4 F1 block 8 F3 block 2 F4 block 2 P6 block 6 F2 block 2 P7 block 6 E1…" at bounding box center [805, 526] width 1134 height 699
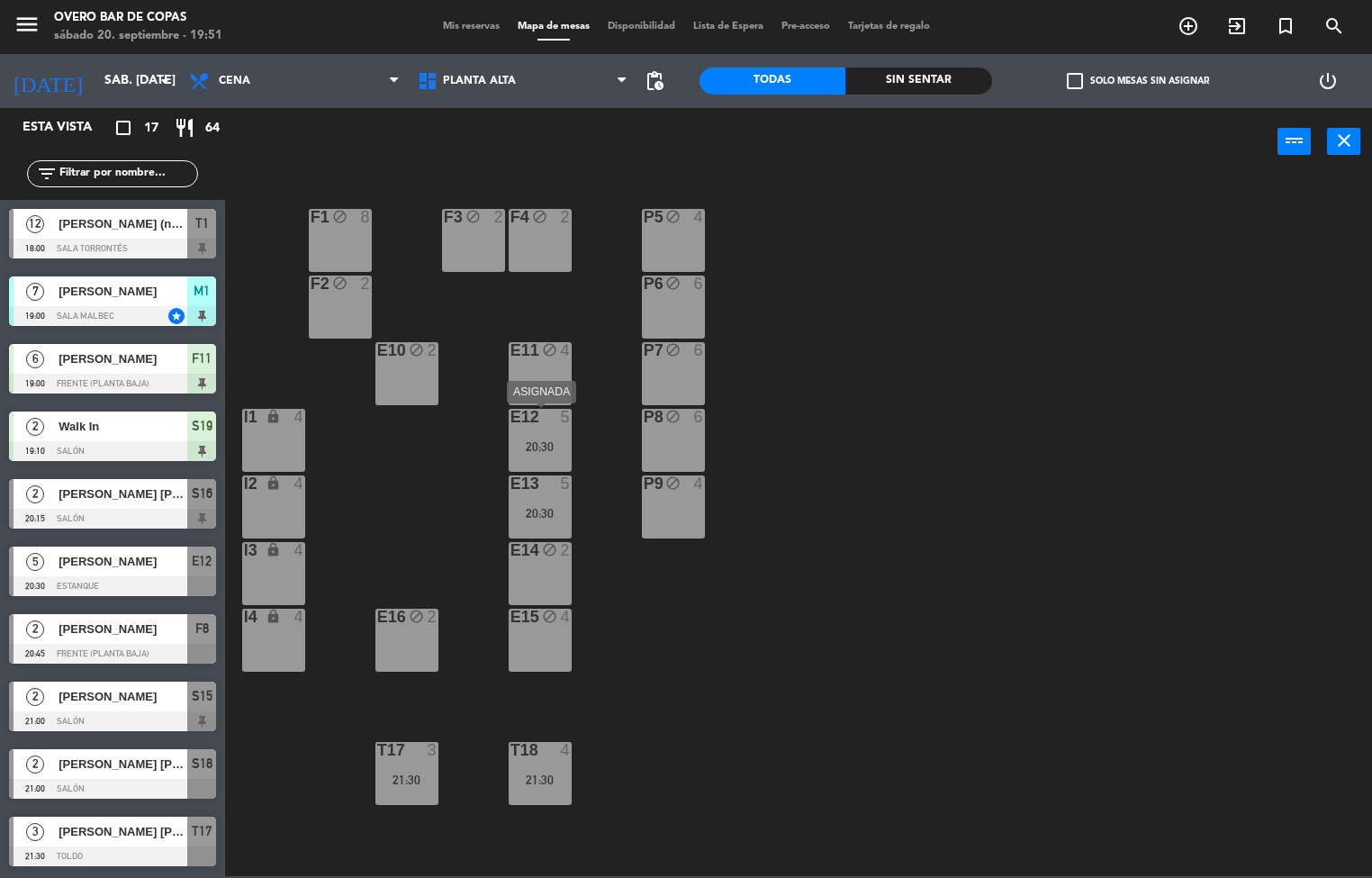
click at [537, 441] on div "20:30" at bounding box center [540, 446] width 63 height 13
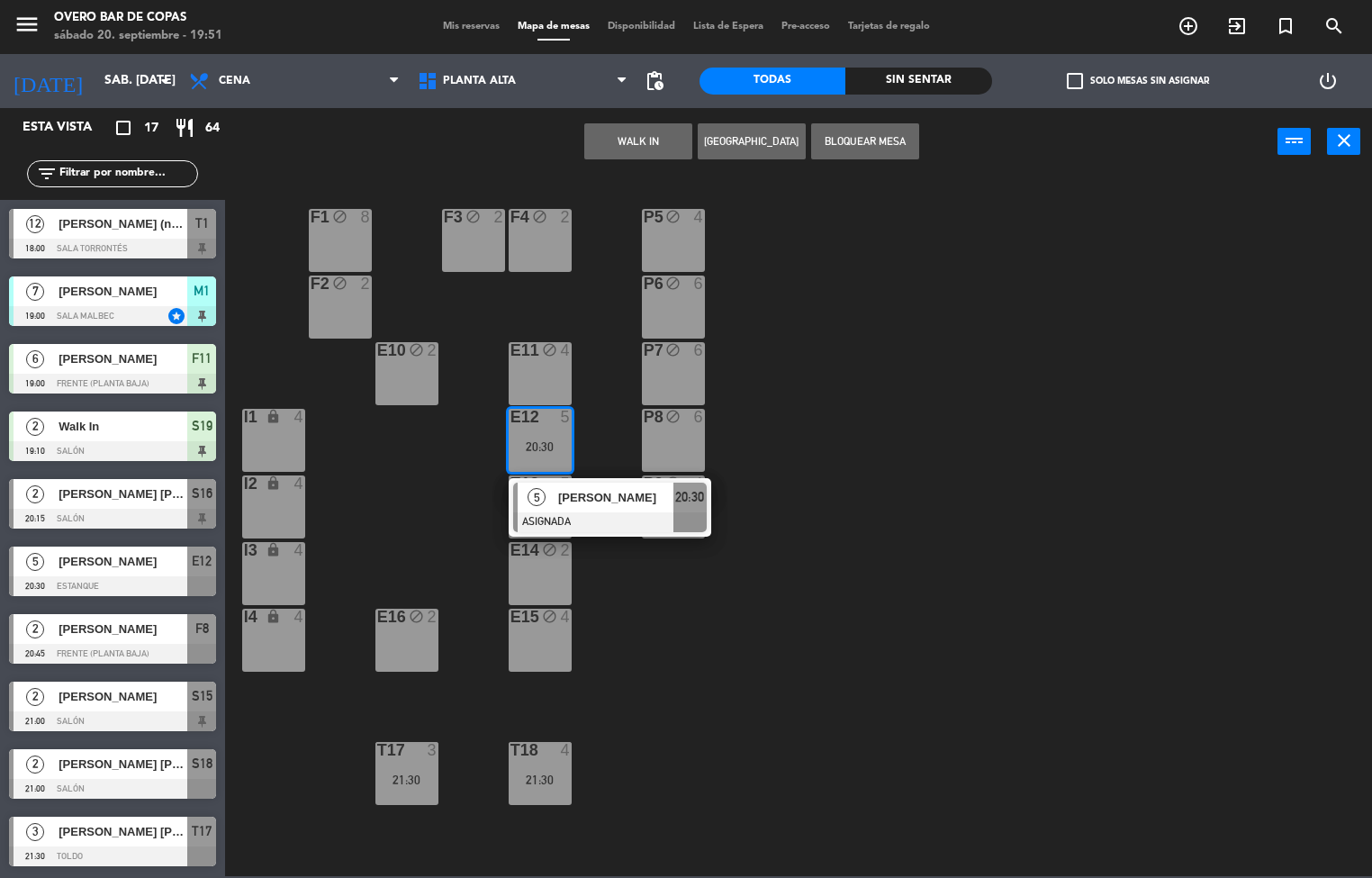
click at [879, 138] on button "Bloquear Mesa" at bounding box center [865, 141] width 108 height 36
